Goal: Task Accomplishment & Management: Use online tool/utility

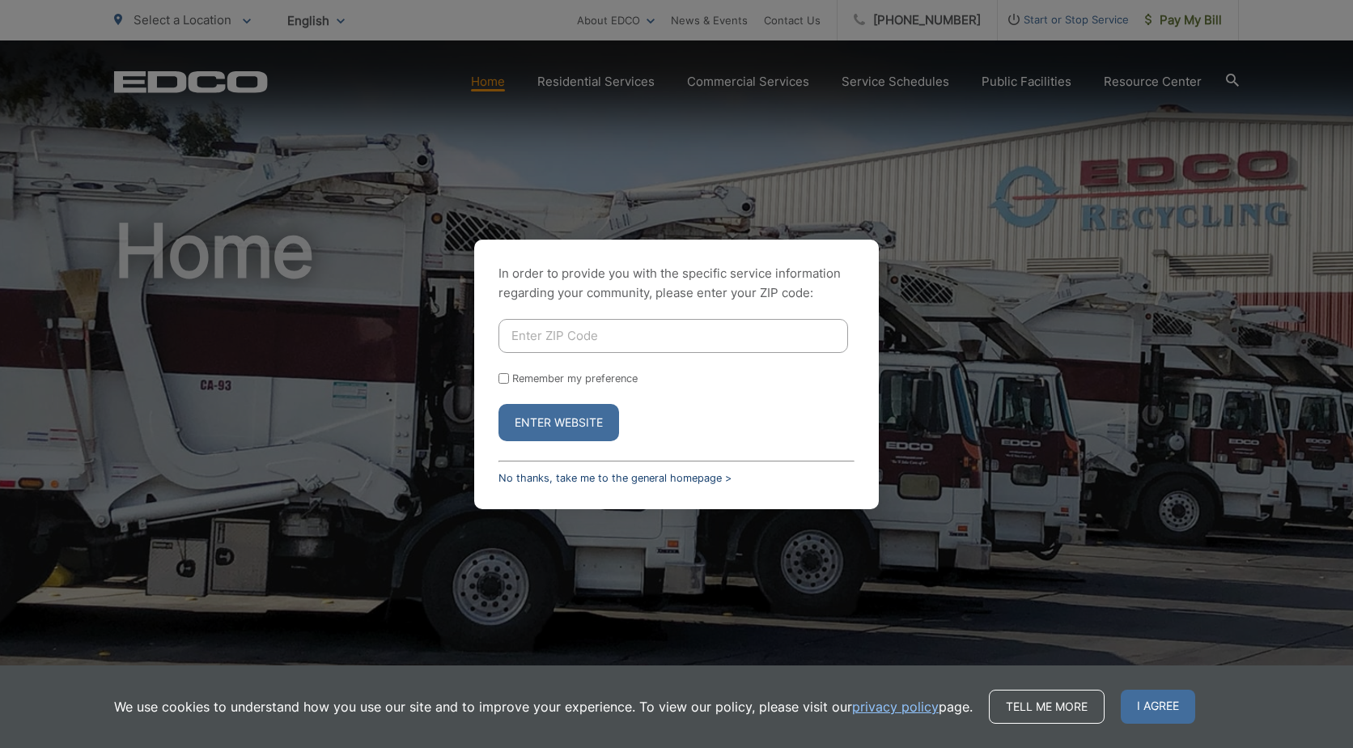
click at [587, 481] on link "No thanks, take me to the general homepage >" at bounding box center [614, 478] width 233 height 12
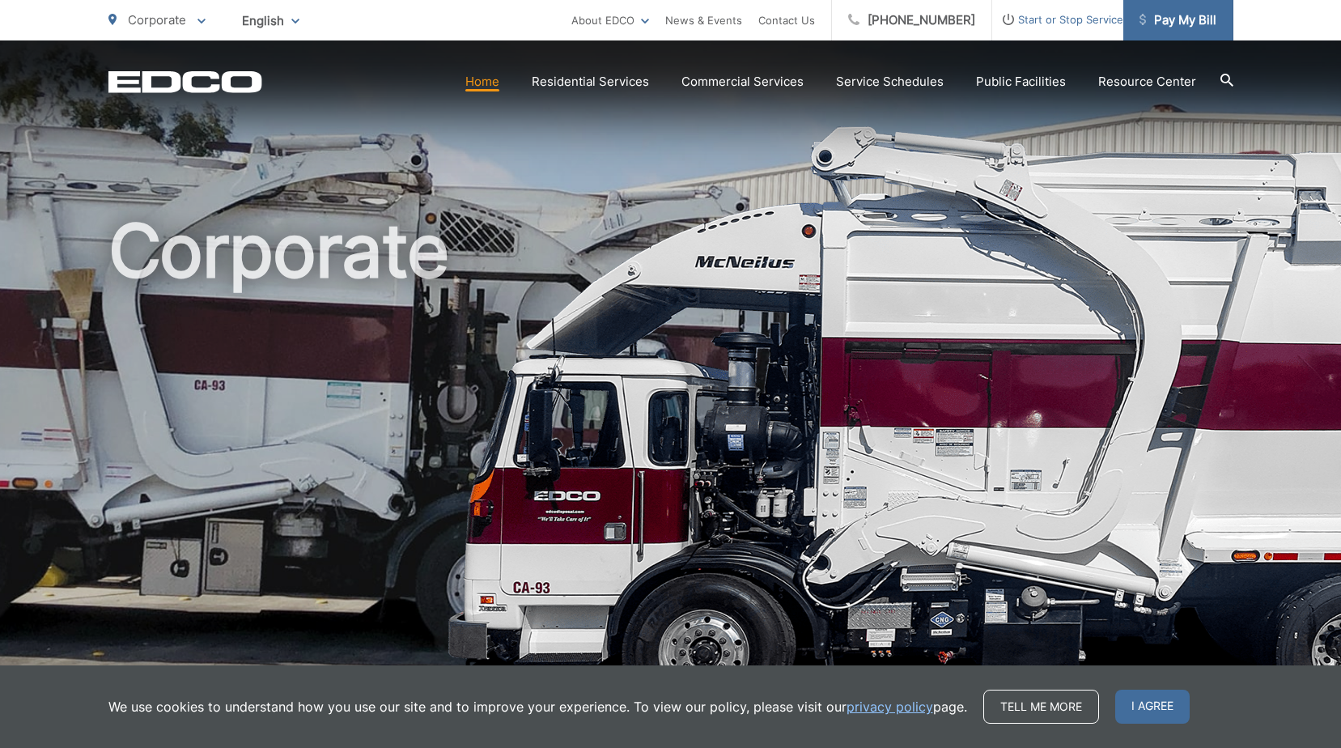
click at [1175, 22] on span "Pay My Bill" at bounding box center [1177, 20] width 77 height 19
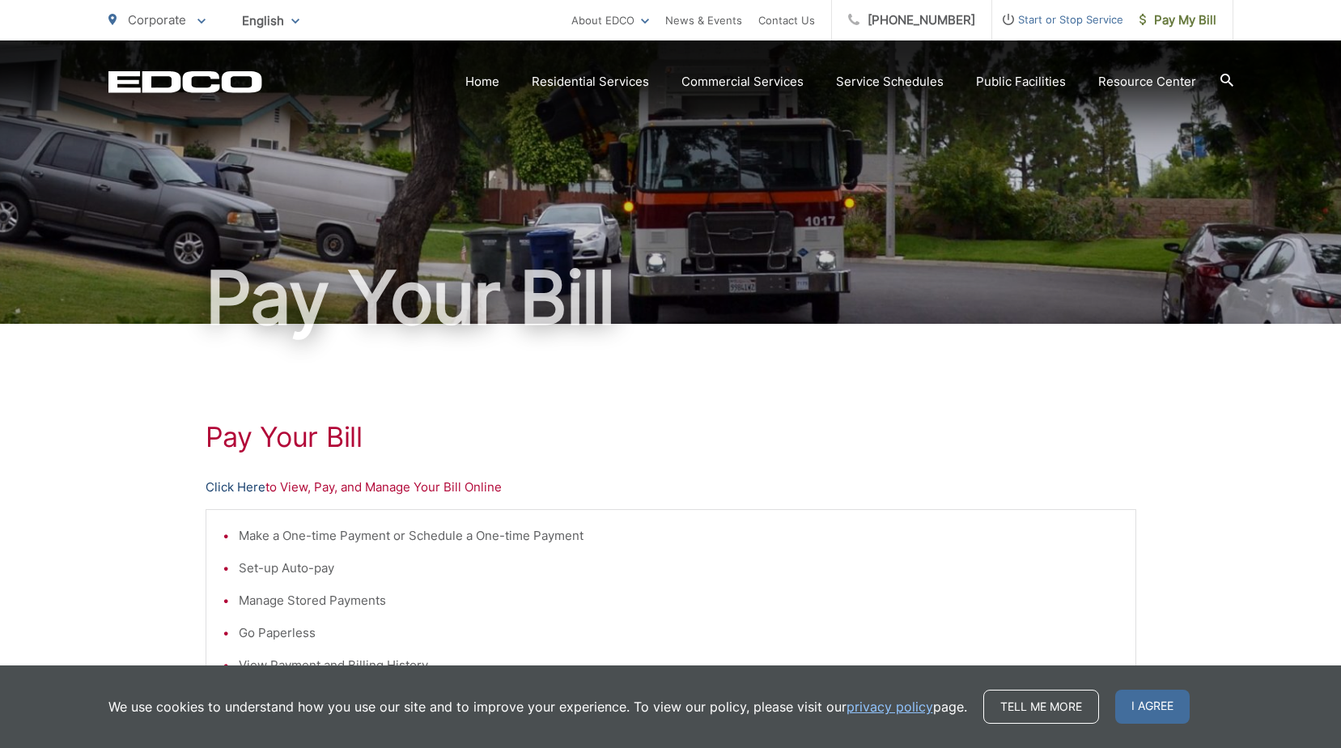
click at [223, 492] on link "Click Here" at bounding box center [236, 486] width 60 height 19
